Goal: Task Accomplishment & Management: Complete application form

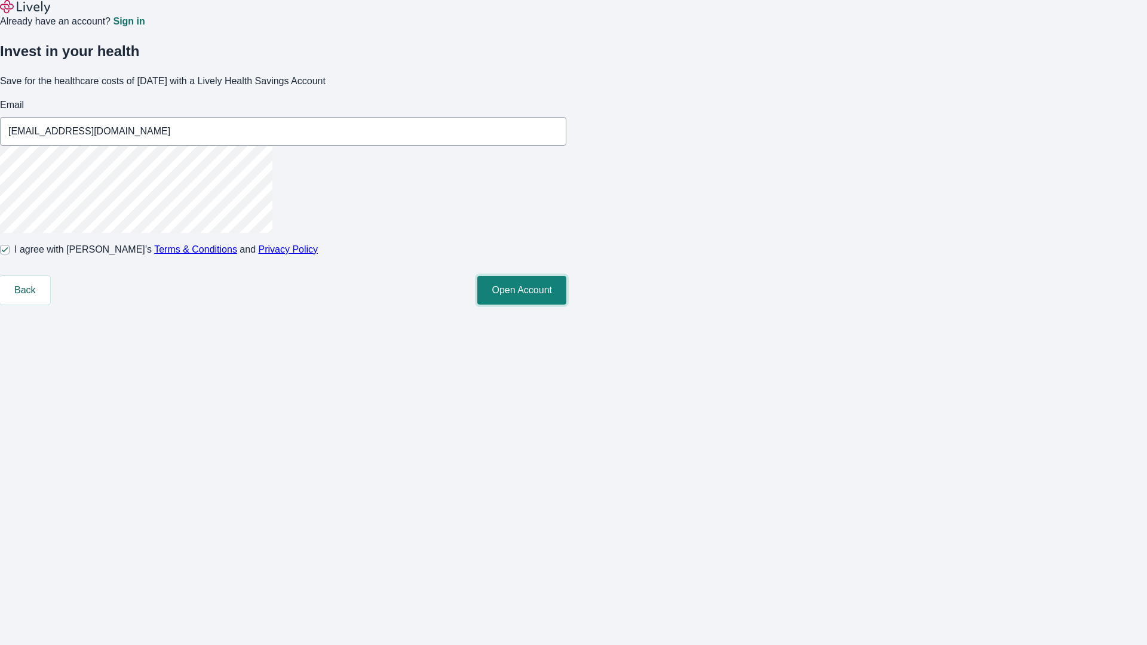
click at [566, 305] on button "Open Account" at bounding box center [521, 290] width 89 height 29
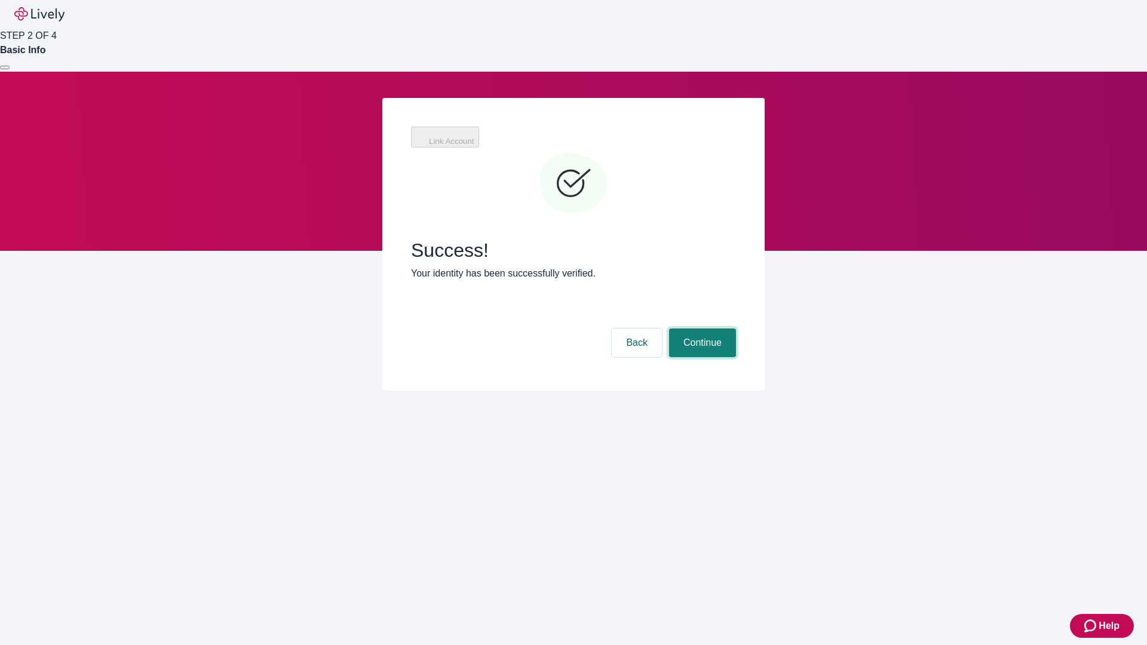
click at [701, 329] on button "Continue" at bounding box center [702, 343] width 67 height 29
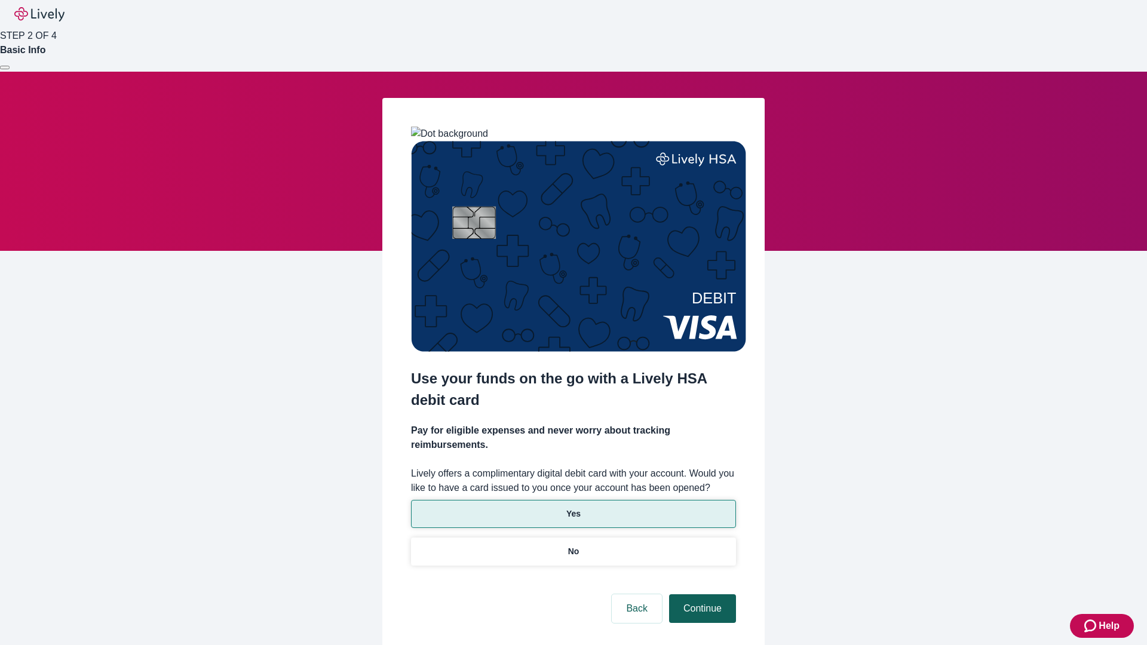
click at [573, 508] on p "Yes" at bounding box center [573, 514] width 14 height 13
click at [701, 594] on button "Continue" at bounding box center [702, 608] width 67 height 29
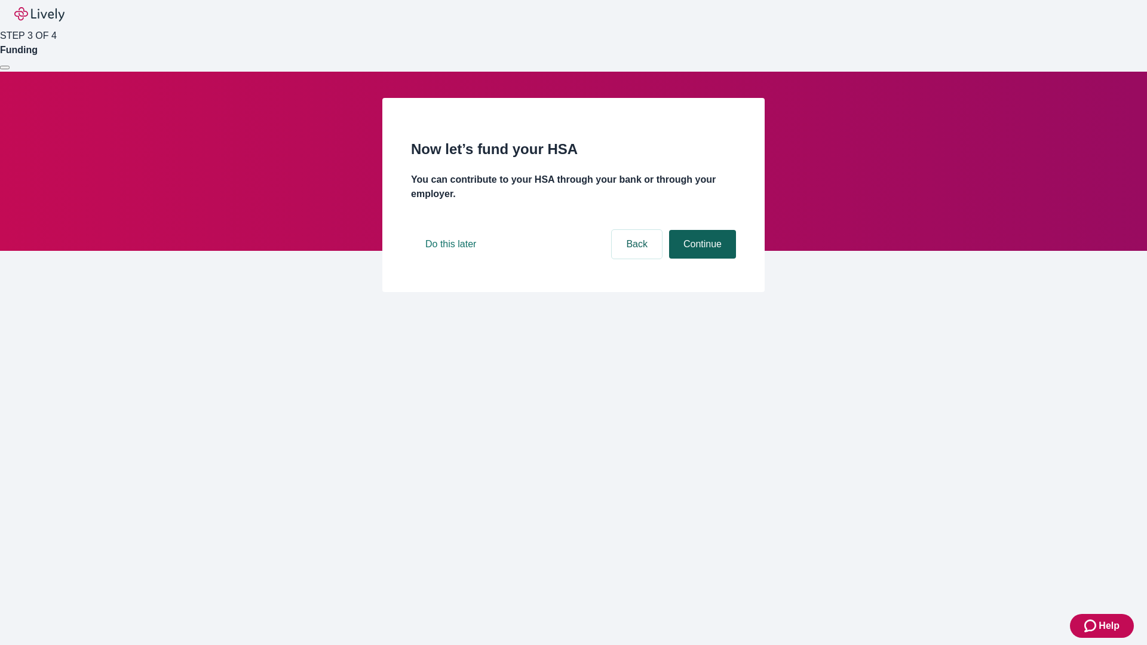
click at [701, 259] on button "Continue" at bounding box center [702, 244] width 67 height 29
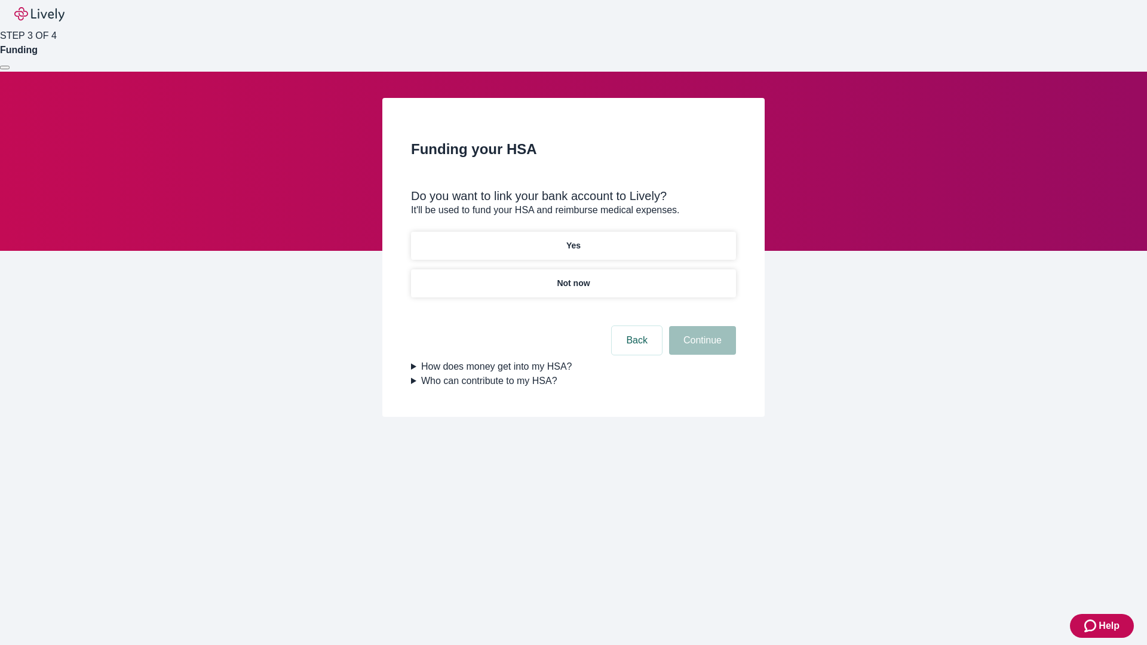
click at [573, 277] on p "Not now" at bounding box center [573, 283] width 33 height 13
click at [701, 348] on button "Continue" at bounding box center [702, 340] width 67 height 29
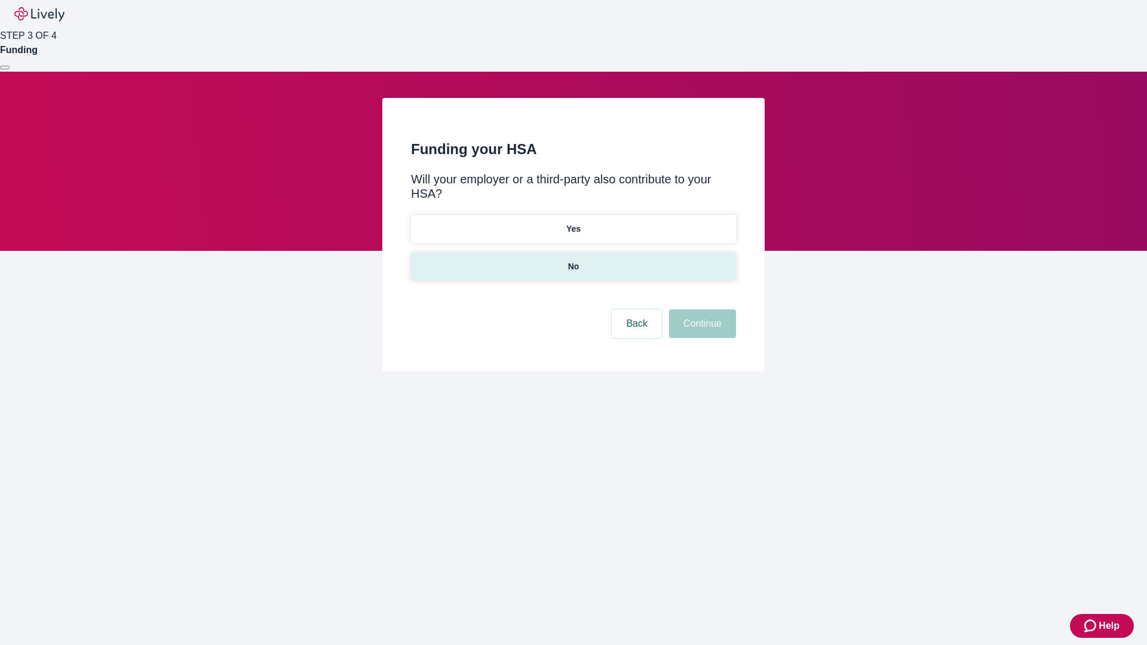
click at [573, 260] on p "No" at bounding box center [573, 266] width 11 height 13
click at [701, 309] on button "Continue" at bounding box center [702, 323] width 67 height 29
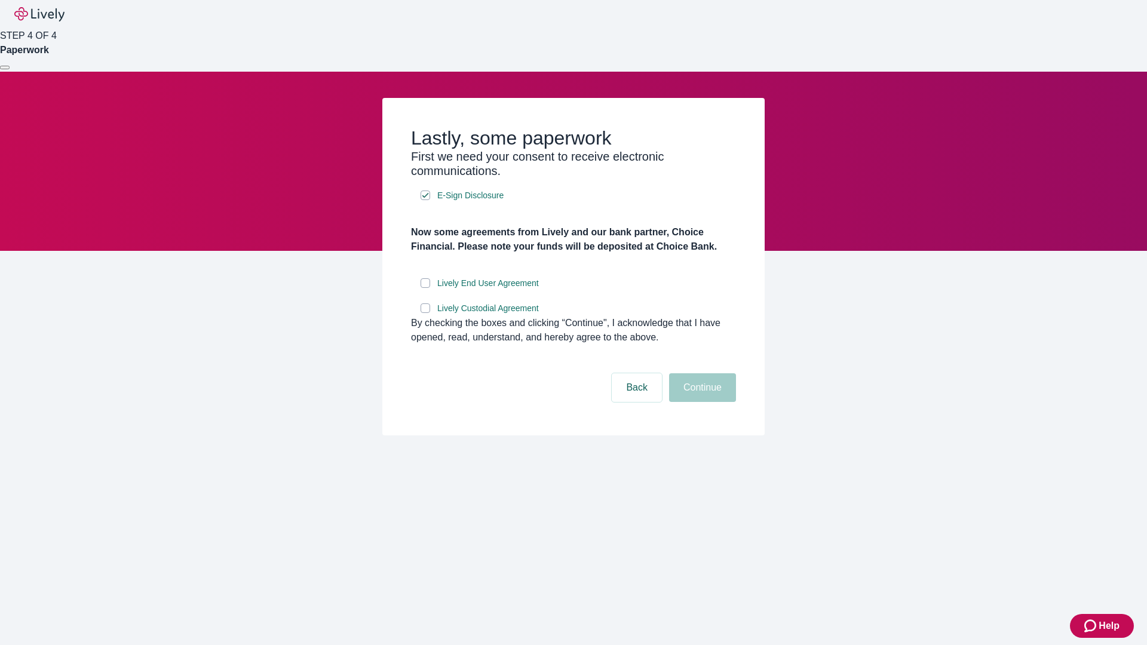
click at [425, 288] on input "Lively End User Agreement" at bounding box center [426, 283] width 10 height 10
checkbox input "true"
click at [425, 313] on input "Lively Custodial Agreement" at bounding box center [426, 308] width 10 height 10
checkbox input "true"
click at [701, 402] on button "Continue" at bounding box center [702, 387] width 67 height 29
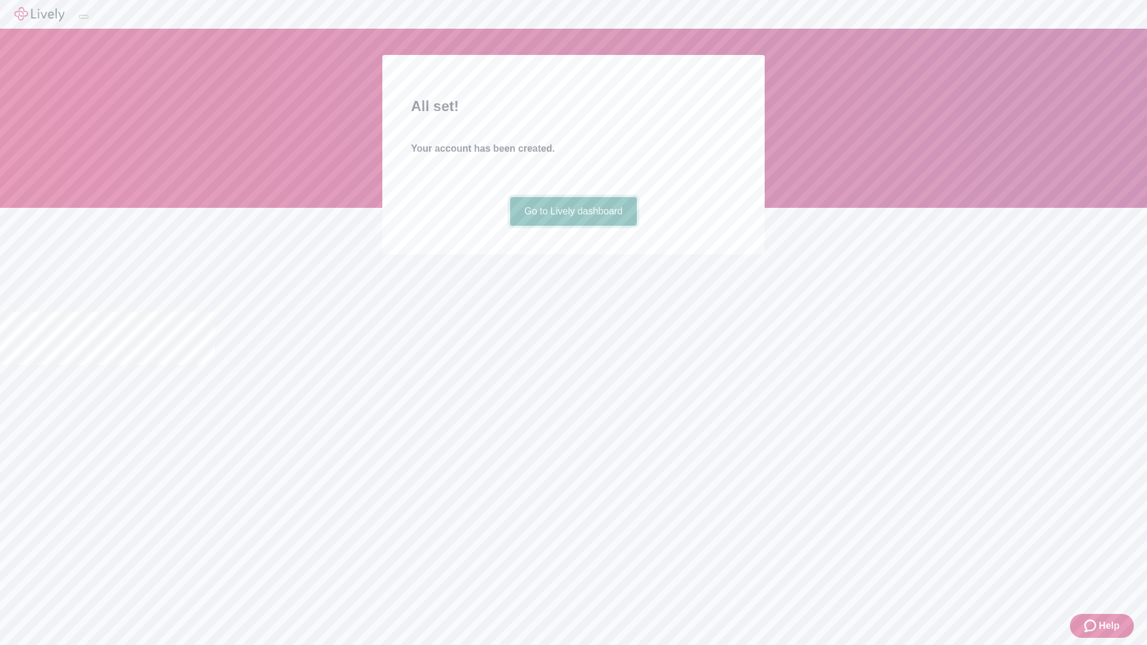
click at [573, 226] on link "Go to Lively dashboard" at bounding box center [573, 211] width 127 height 29
